Goal: Task Accomplishment & Management: Manage account settings

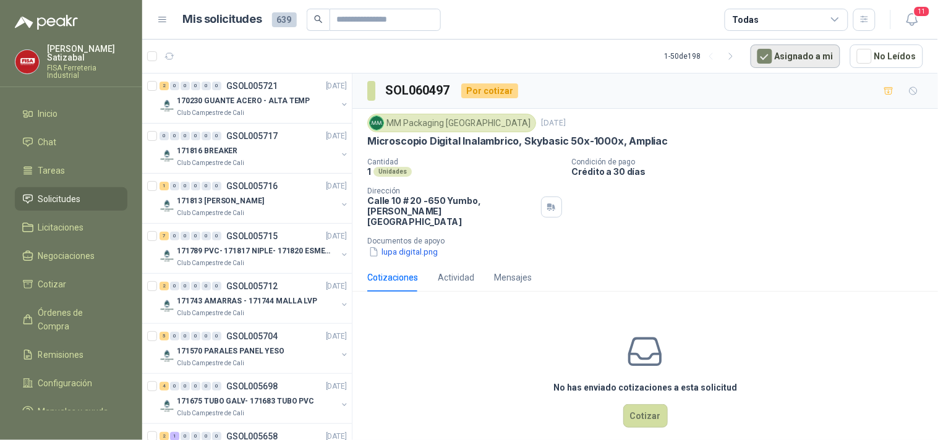
click at [810, 48] on button "Asignado a mi" at bounding box center [795, 56] width 90 height 23
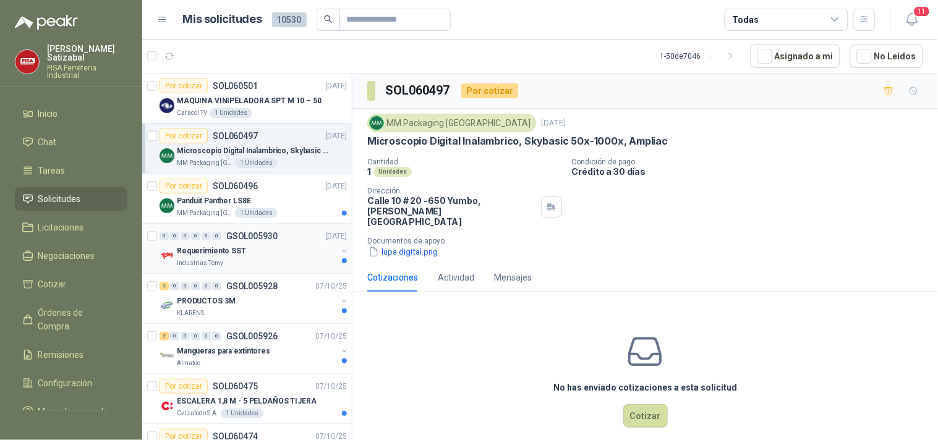
click at [270, 226] on div "0 0 0 0 0 0 GSOL005930 [DATE] Requerimiento SST Industrias Tomy" at bounding box center [247, 249] width 210 height 50
click at [277, 244] on div "Requerimiento SST" at bounding box center [257, 251] width 160 height 15
